Goal: Information Seeking & Learning: Learn about a topic

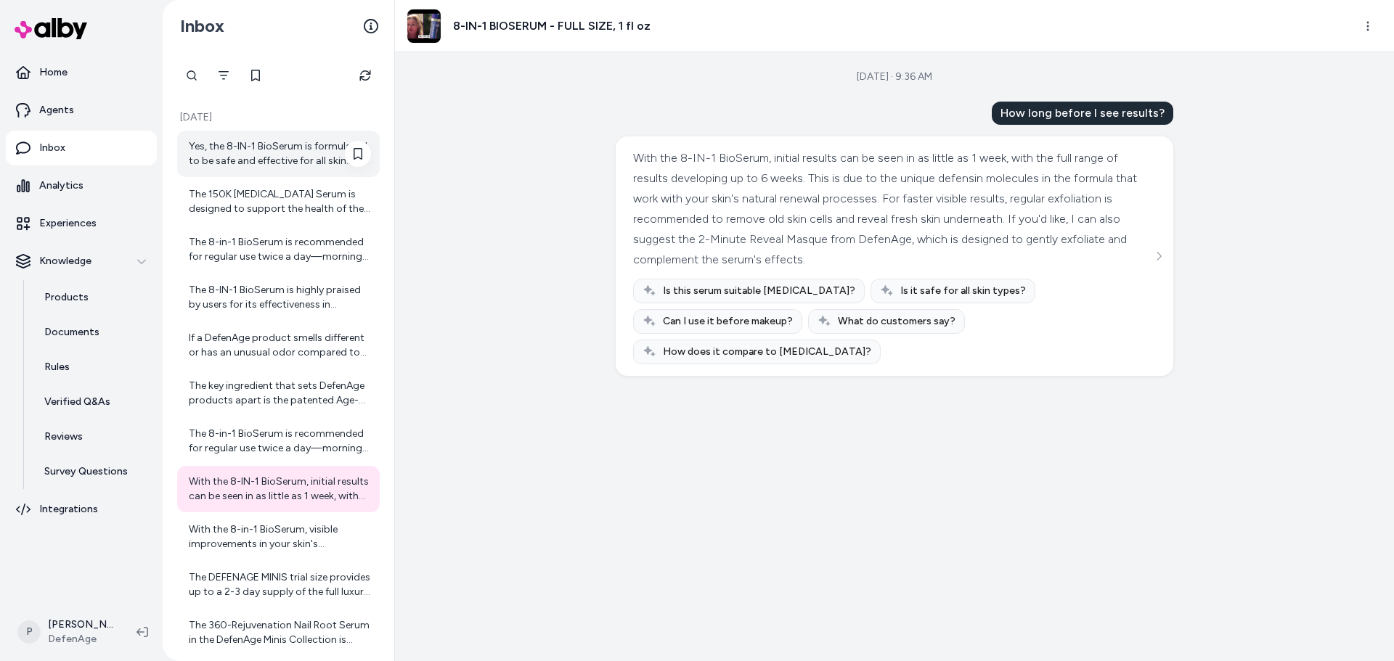
click at [318, 143] on div "Yes, the 8-IN-1 BioSerum is formulated to be safe and effective for all skin ty…" at bounding box center [280, 153] width 182 height 29
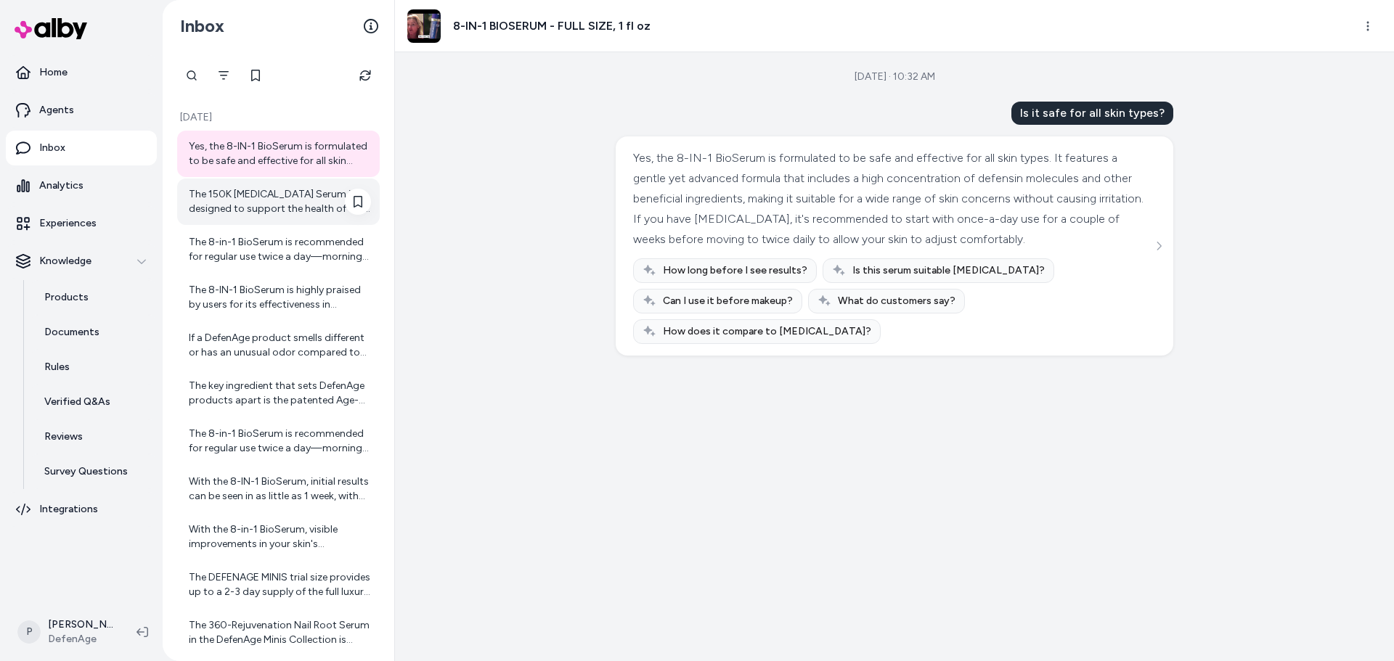
click at [237, 205] on div "The 150K Hair Follicle Serum is designed to support the health of the scalp and…" at bounding box center [280, 201] width 182 height 29
